Goal: Transaction & Acquisition: Purchase product/service

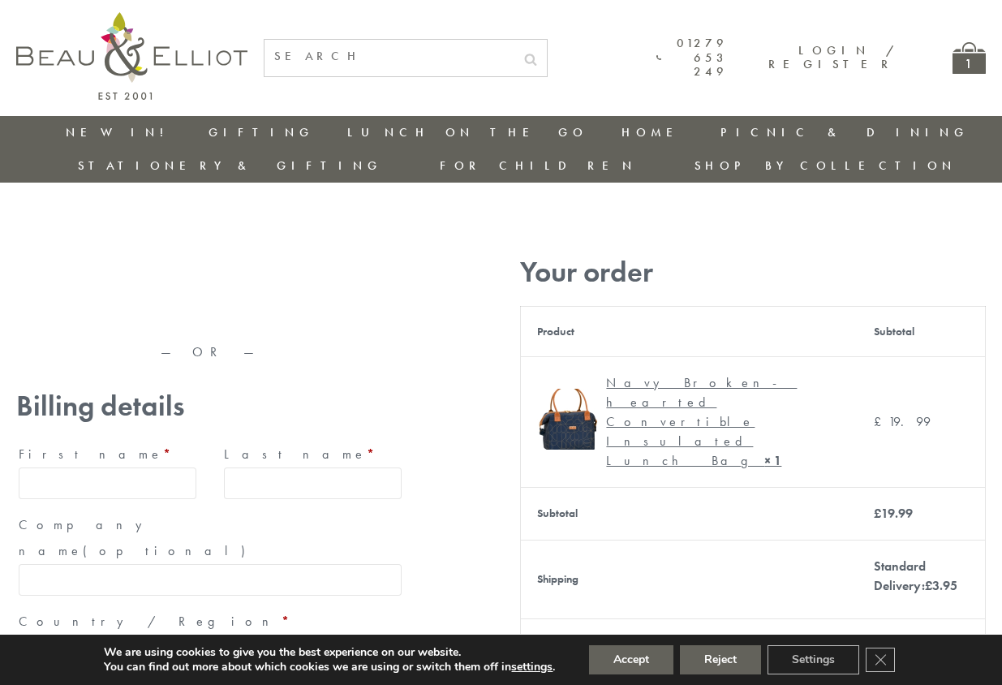
type input "[EMAIL_ADDRESS][DOMAIN_NAME]"
type input "[PERSON_NAME]"
type input "23, [GEOGRAPHIC_DATA], [GEOGRAPHIC_DATA]"
type input "[GEOGRAPHIC_DATA]"
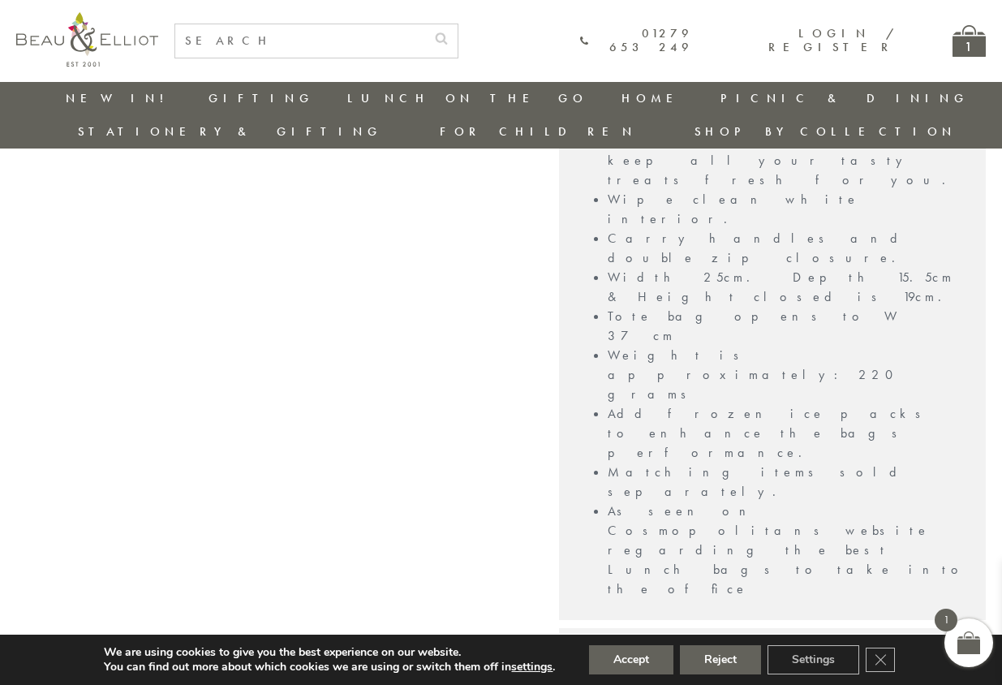
scroll to position [1378, 0]
